Goal: Information Seeking & Learning: Understand process/instructions

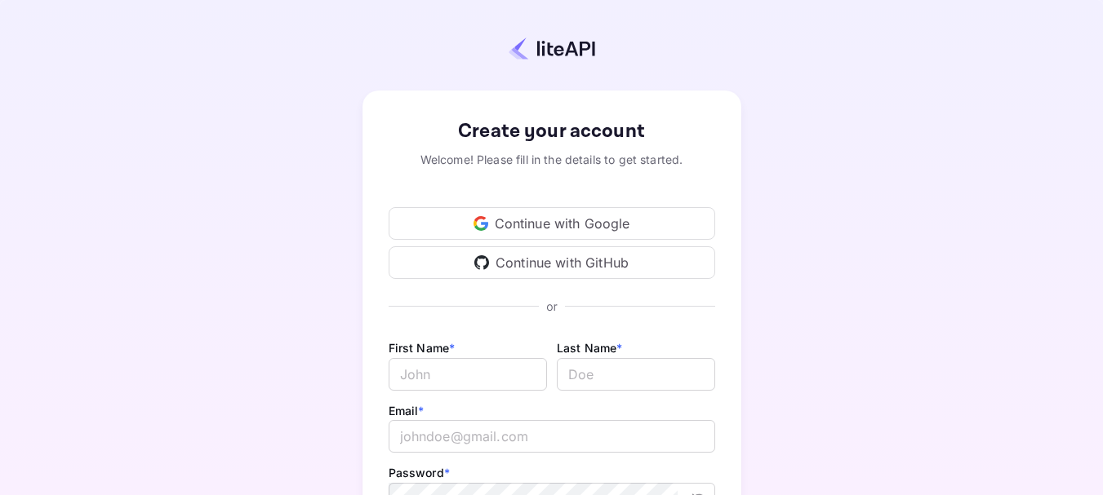
click at [586, 227] on div "Continue with Google" at bounding box center [552, 223] width 327 height 33
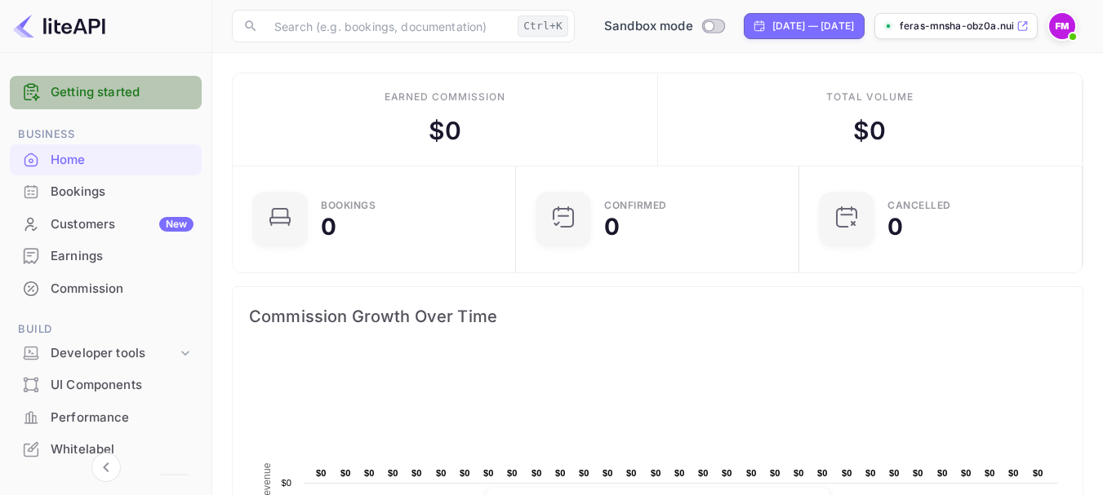
click at [135, 91] on link "Getting started" at bounding box center [122, 92] width 143 height 19
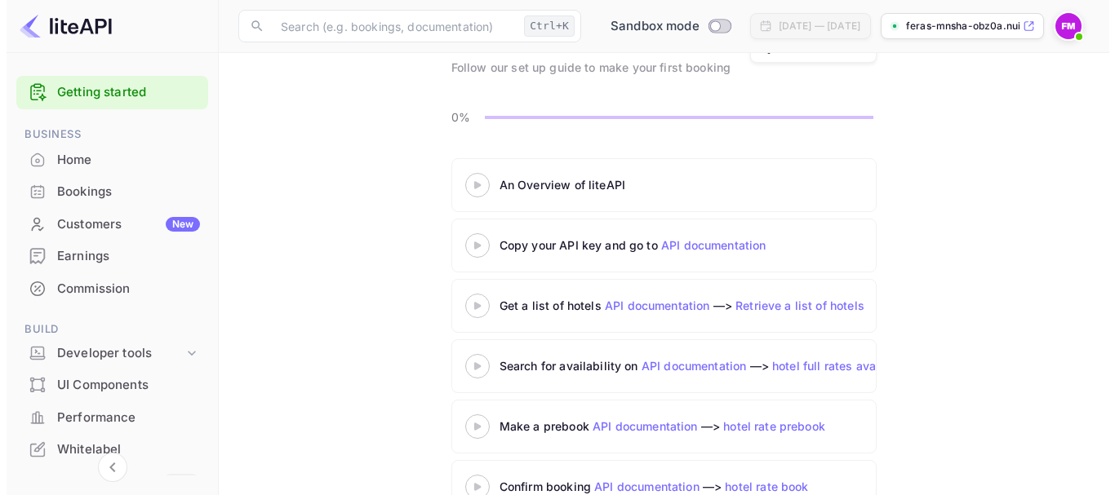
scroll to position [108, 0]
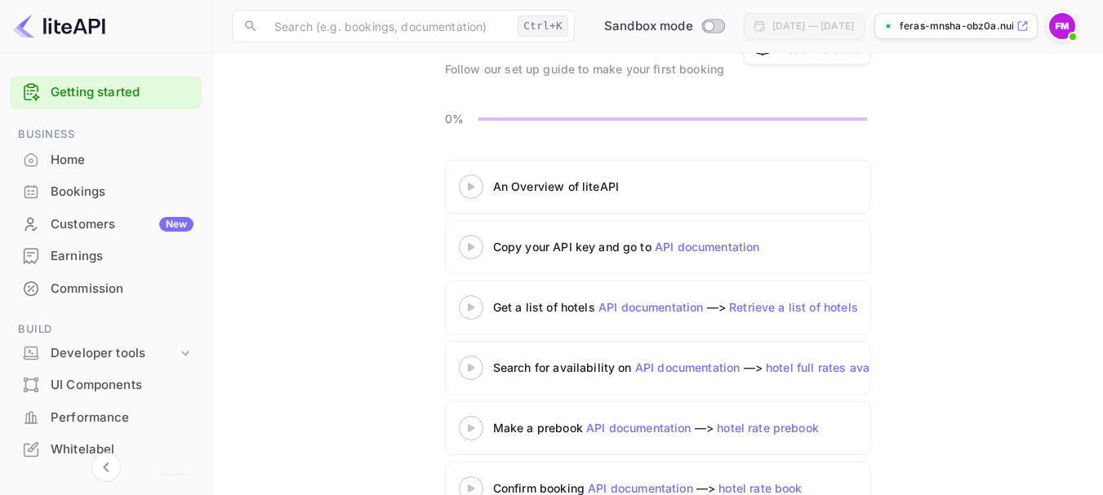
click at [470, 187] on 3 at bounding box center [471, 186] width 7 height 7
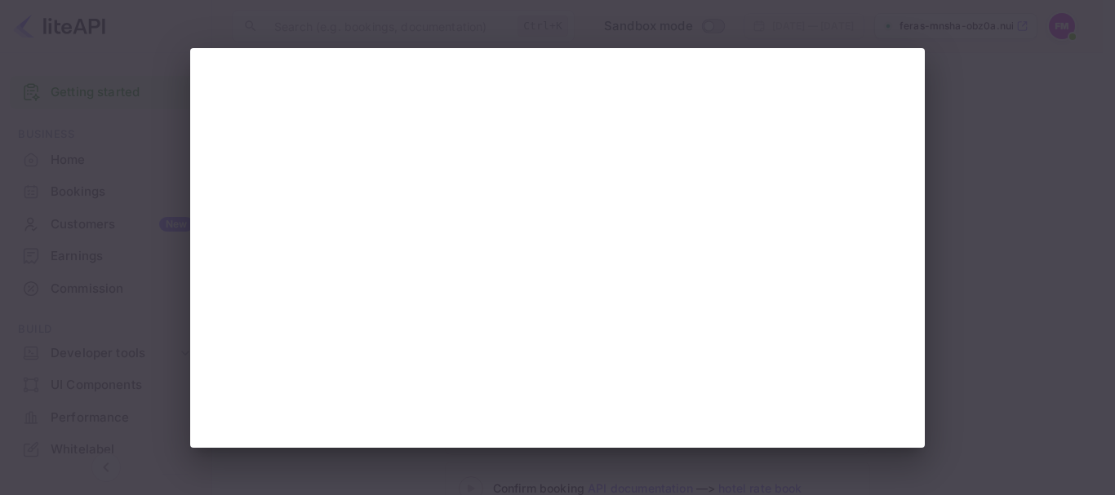
click at [1037, 215] on div at bounding box center [557, 247] width 1115 height 495
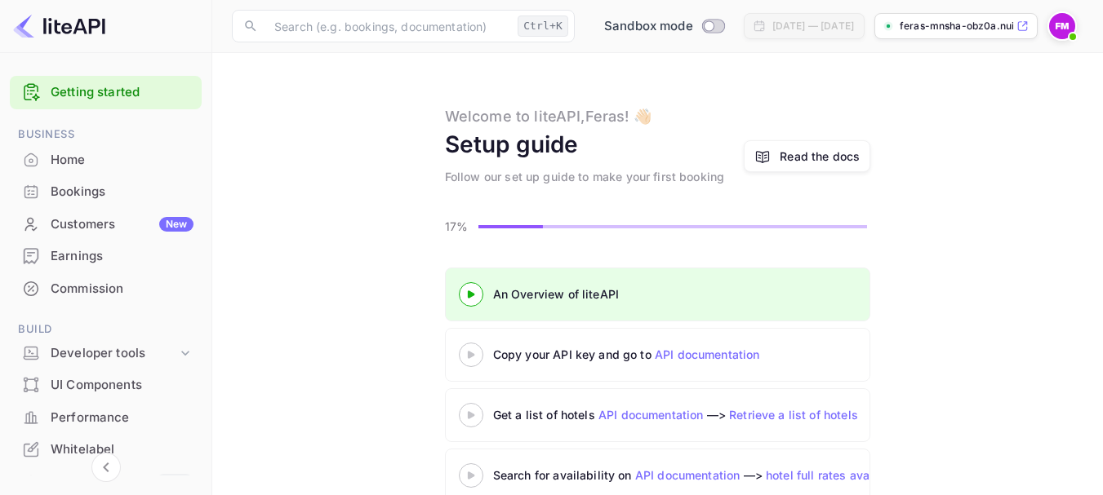
click at [478, 286] on div at bounding box center [470, 294] width 57 height 20
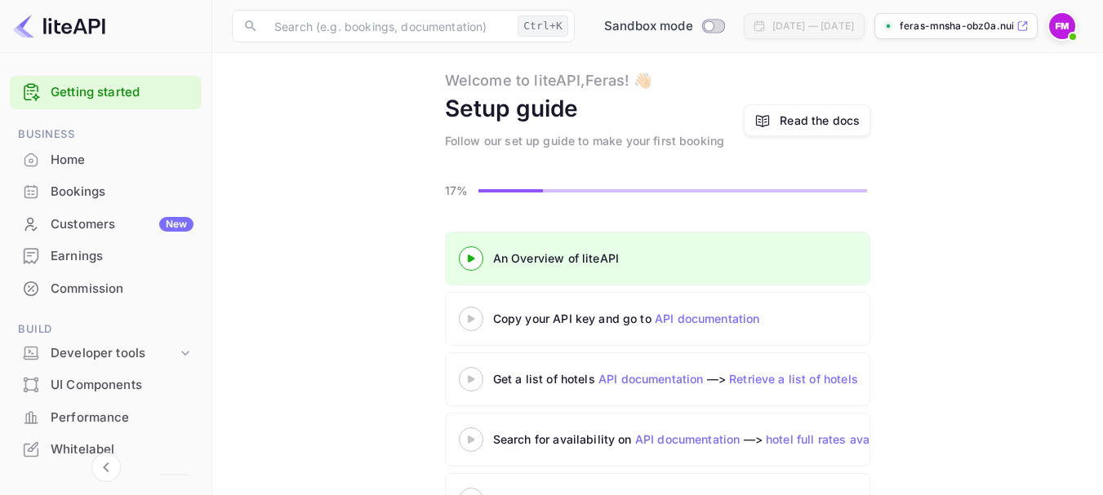
scroll to position [35, 0]
click at [474, 258] on icon at bounding box center [470, 260] width 57 height 8
click at [460, 259] on icon at bounding box center [470, 260] width 57 height 8
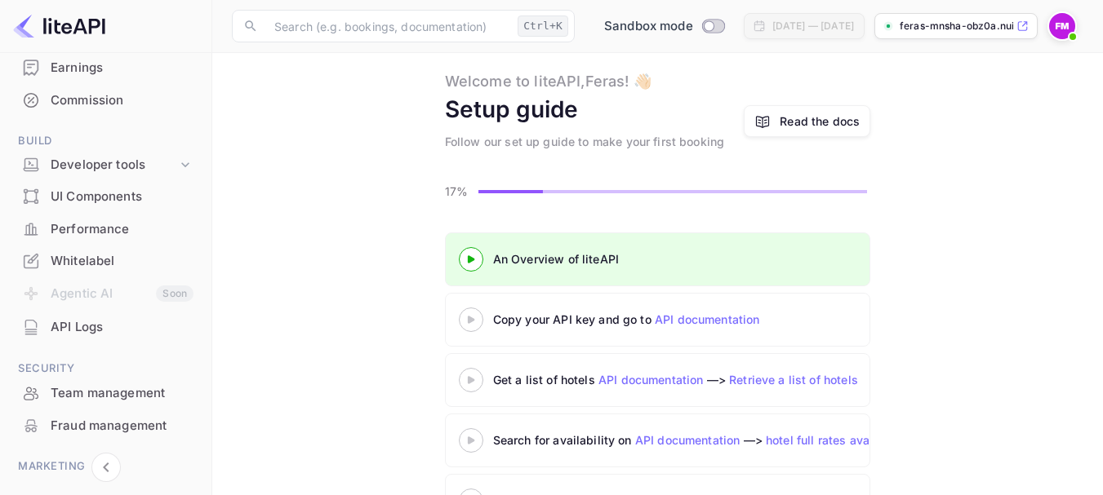
scroll to position [291, 0]
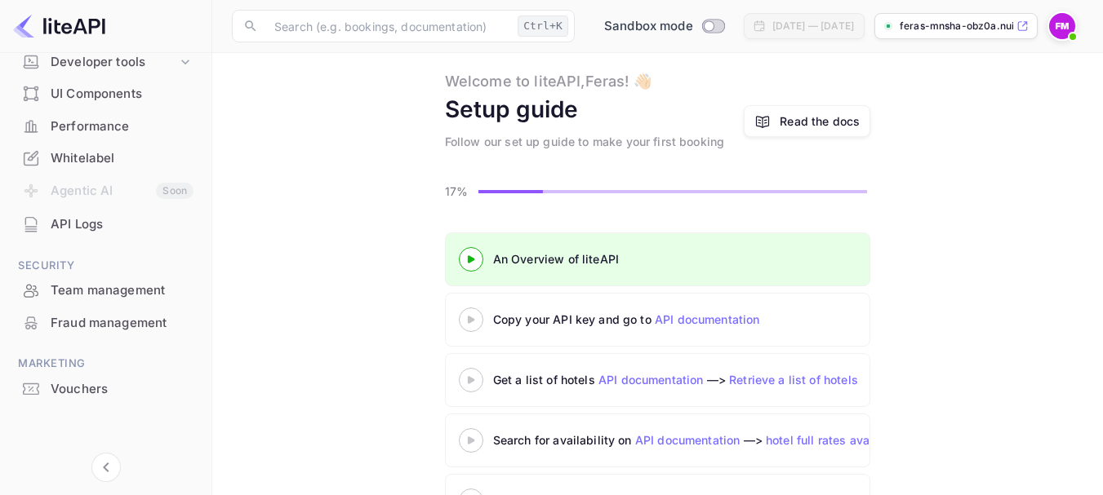
click at [466, 266] on div at bounding box center [470, 259] width 57 height 20
